Goal: Information Seeking & Learning: Learn about a topic

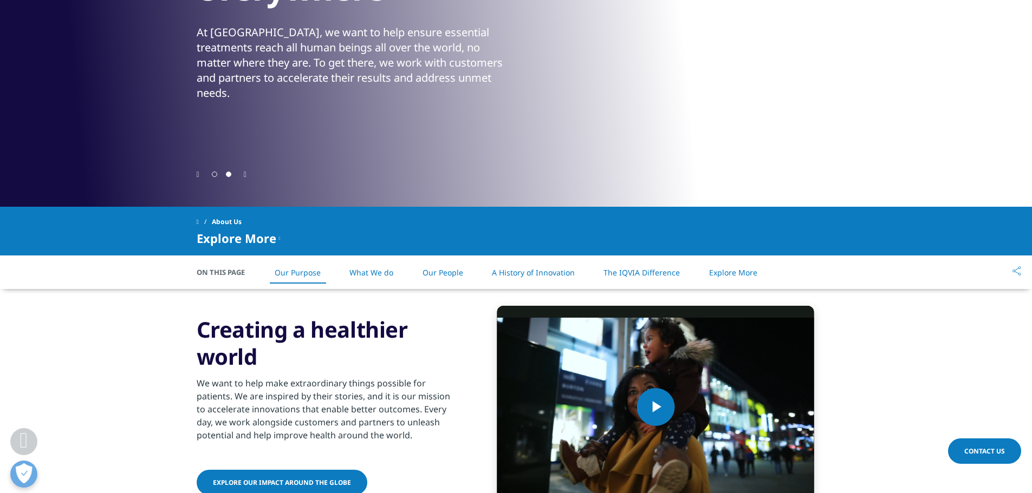
scroll to position [271, 0]
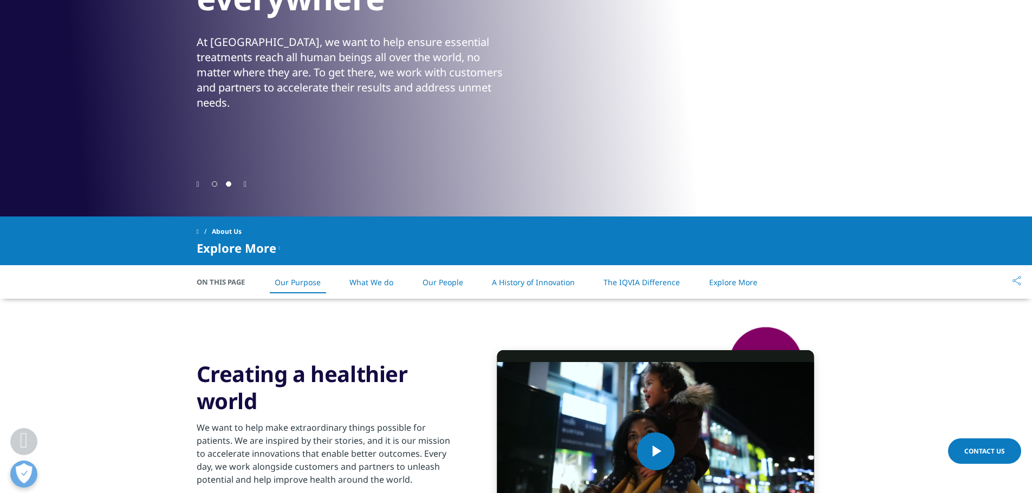
click at [366, 283] on link "What We do" at bounding box center [371, 282] width 44 height 10
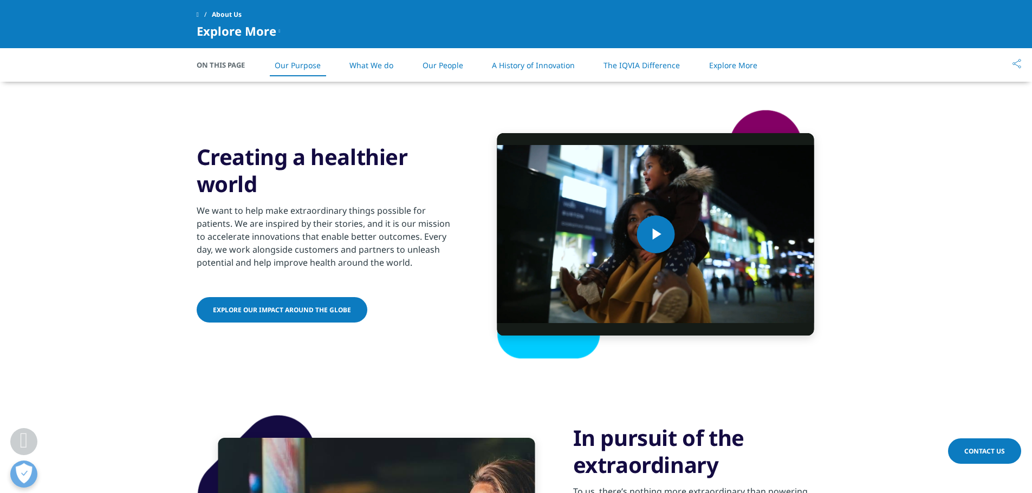
scroll to position [429, 0]
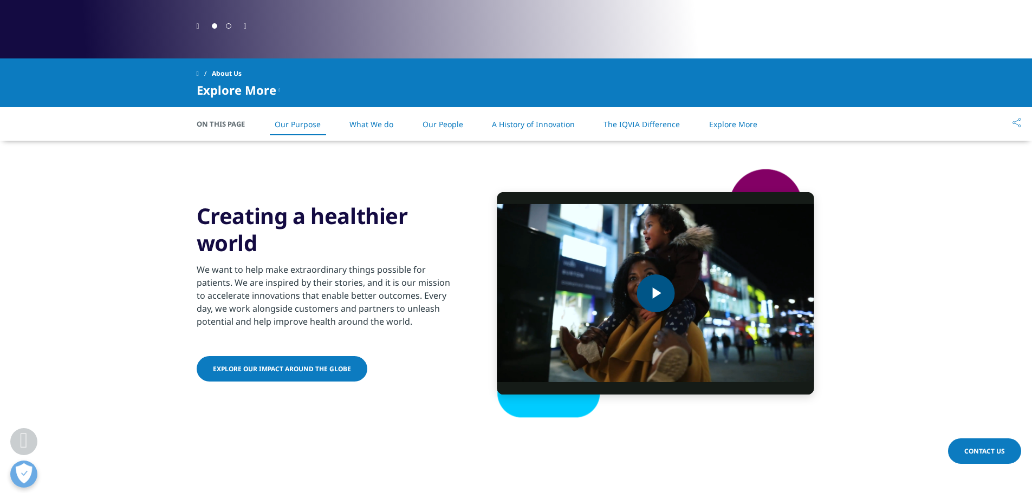
drag, startPoint x: 627, startPoint y: 123, endPoint x: 622, endPoint y: 165, distance: 42.5
click at [627, 123] on link "The IQVIA Difference" at bounding box center [641, 124] width 76 height 10
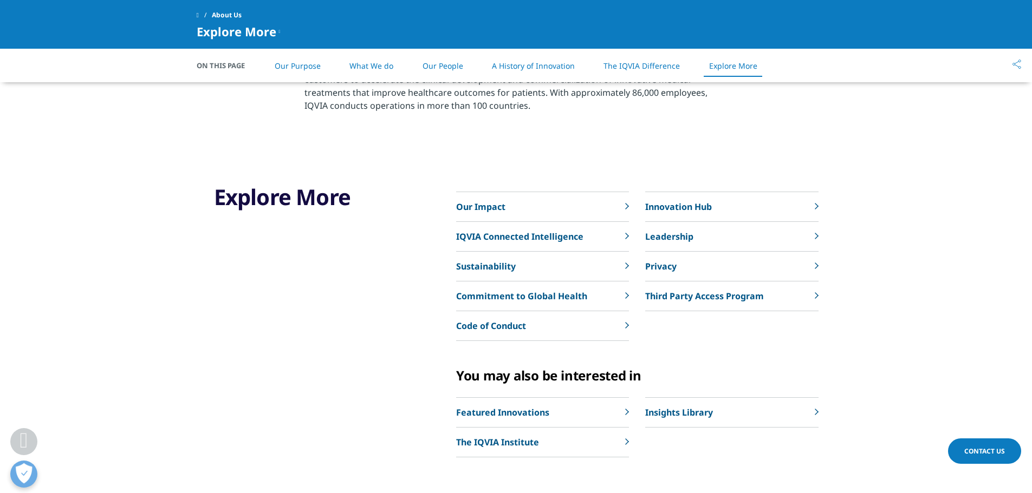
scroll to position [2182, 0]
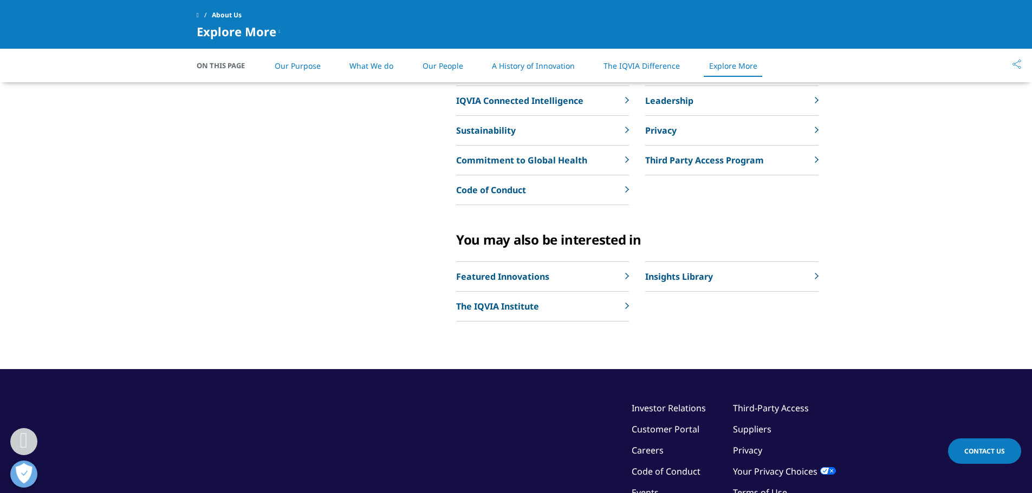
drag, startPoint x: 305, startPoint y: 271, endPoint x: 534, endPoint y: 348, distance: 242.1
copy p "IQVIA is a leading global provider of advanced analytics, technology solutions,…"
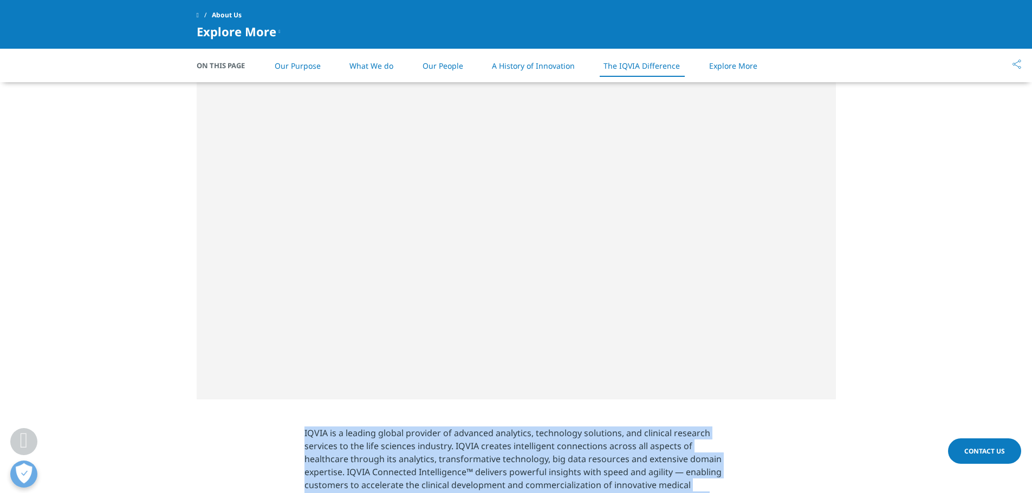
scroll to position [1369, 0]
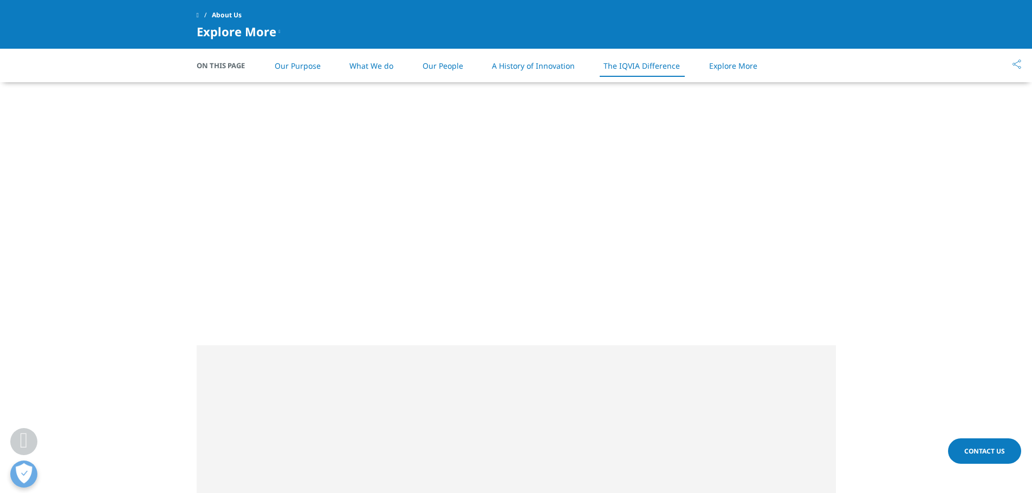
click at [199, 15] on span at bounding box center [198, 15] width 2 height 8
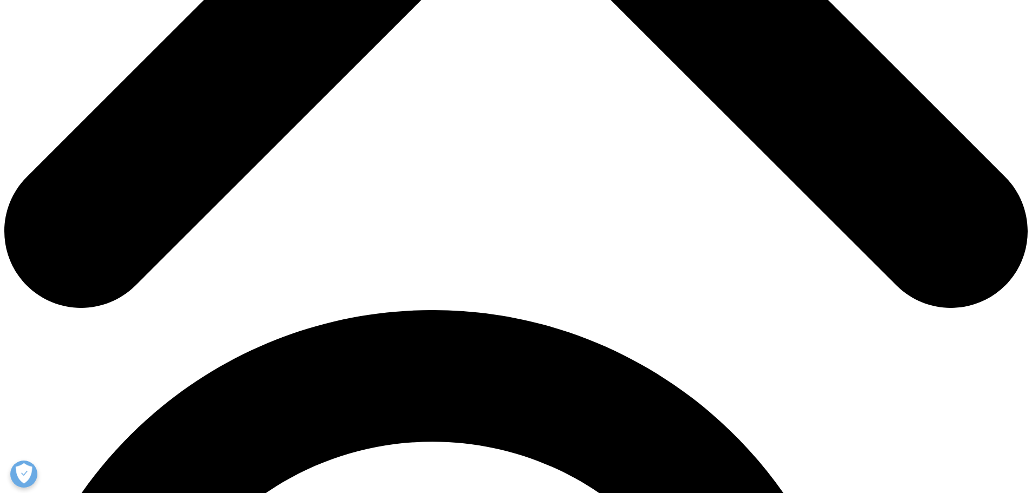
scroll to position [611, 0]
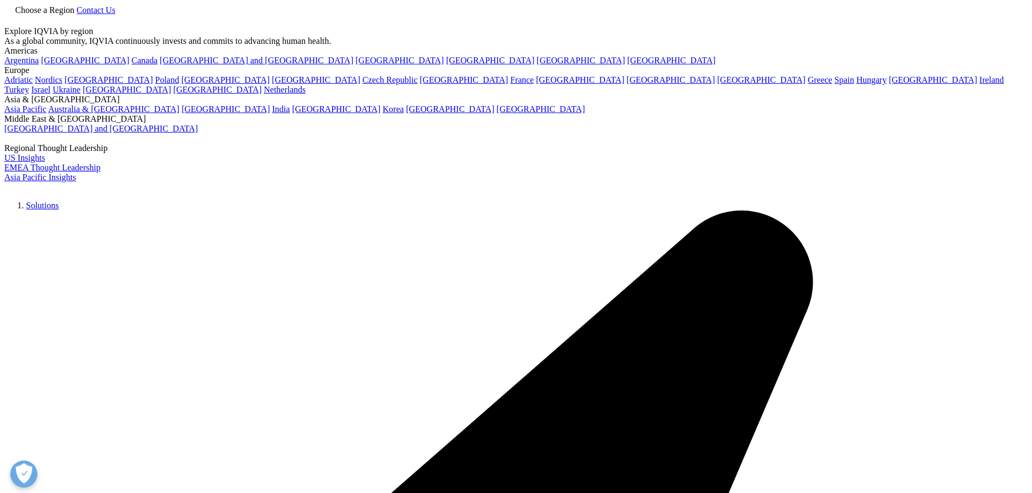
type input "primary market research"
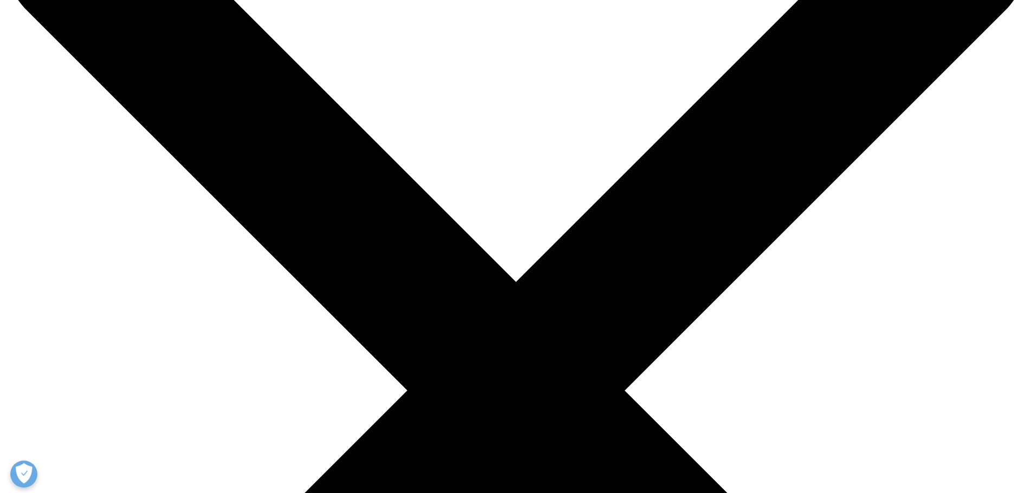
scroll to position [162, 0]
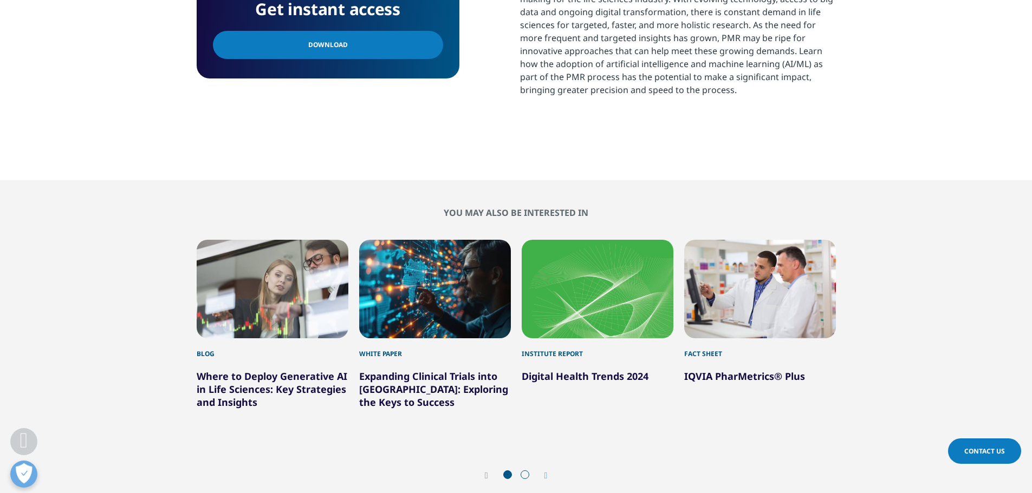
scroll to position [596, 0]
